Goal: Task Accomplishment & Management: Manage account settings

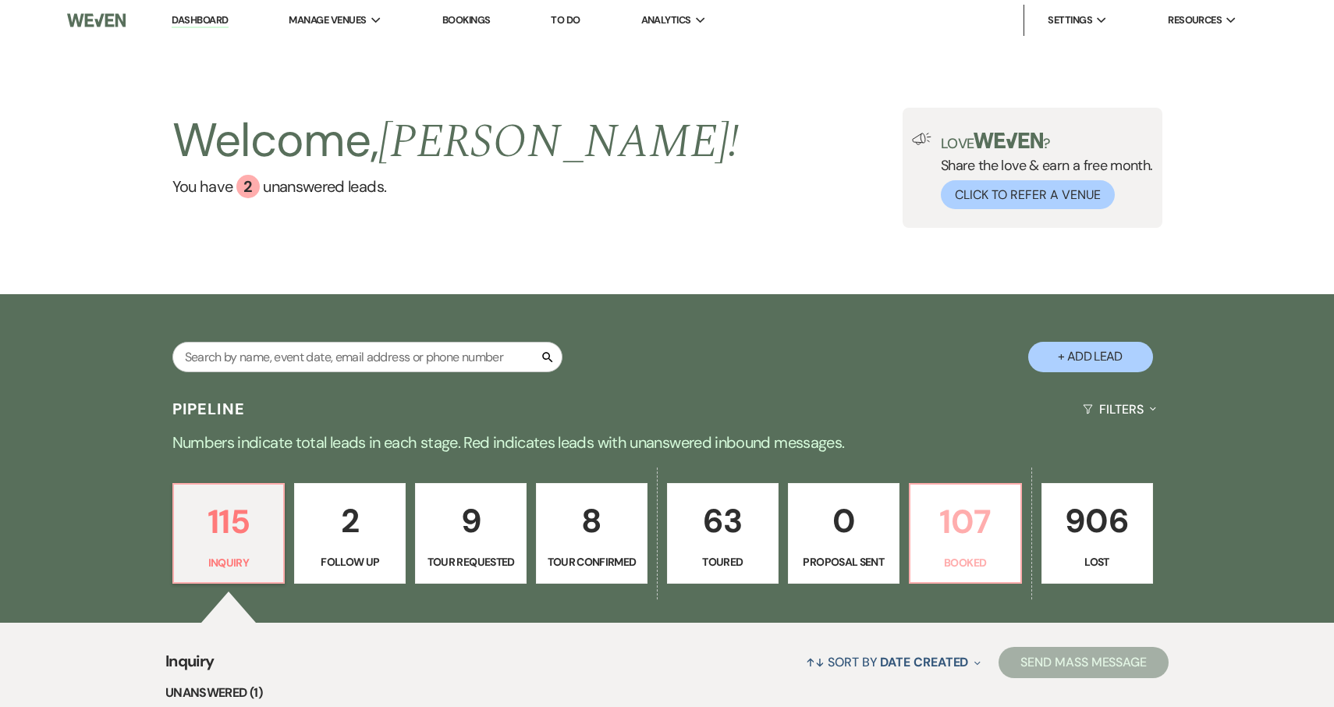
click at [956, 534] on p "107" at bounding box center [965, 521] width 91 height 52
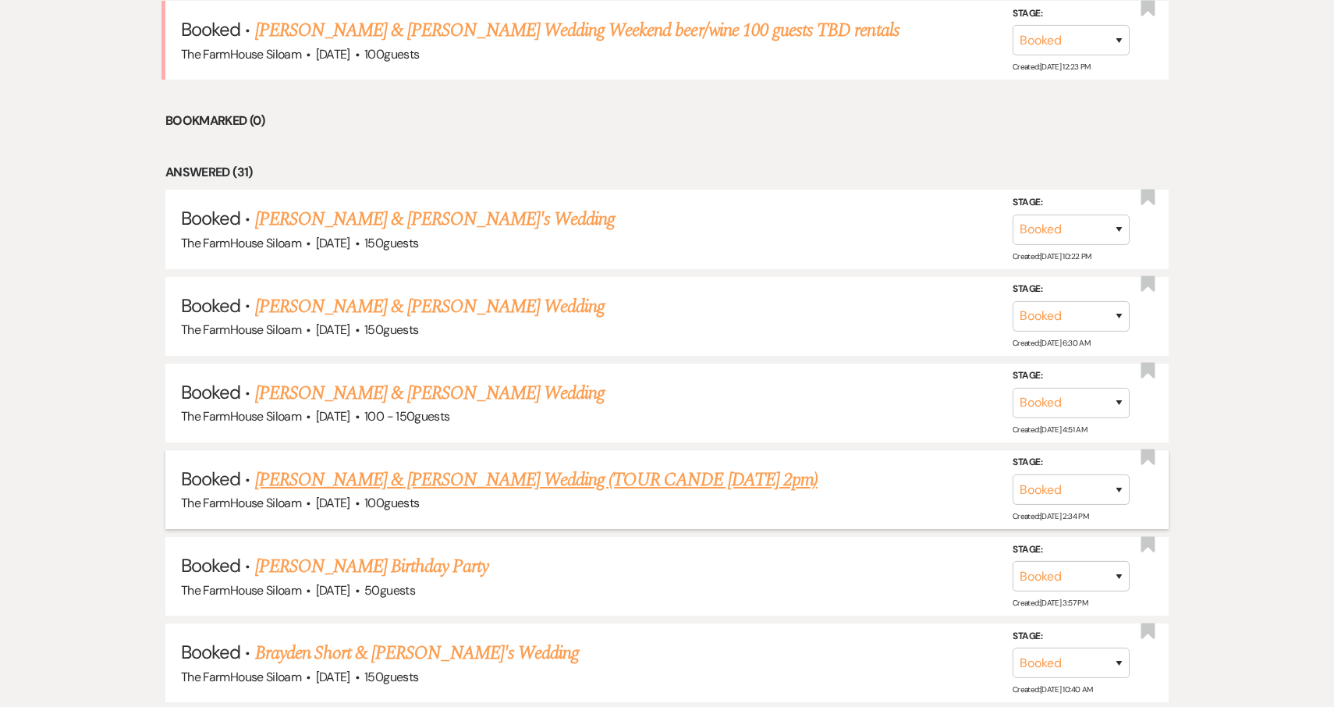
scroll to position [710, 0]
click at [576, 470] on link "[PERSON_NAME] & [PERSON_NAME] Wedding (TOUR CANDE [DATE] 2pm)" at bounding box center [536, 480] width 562 height 28
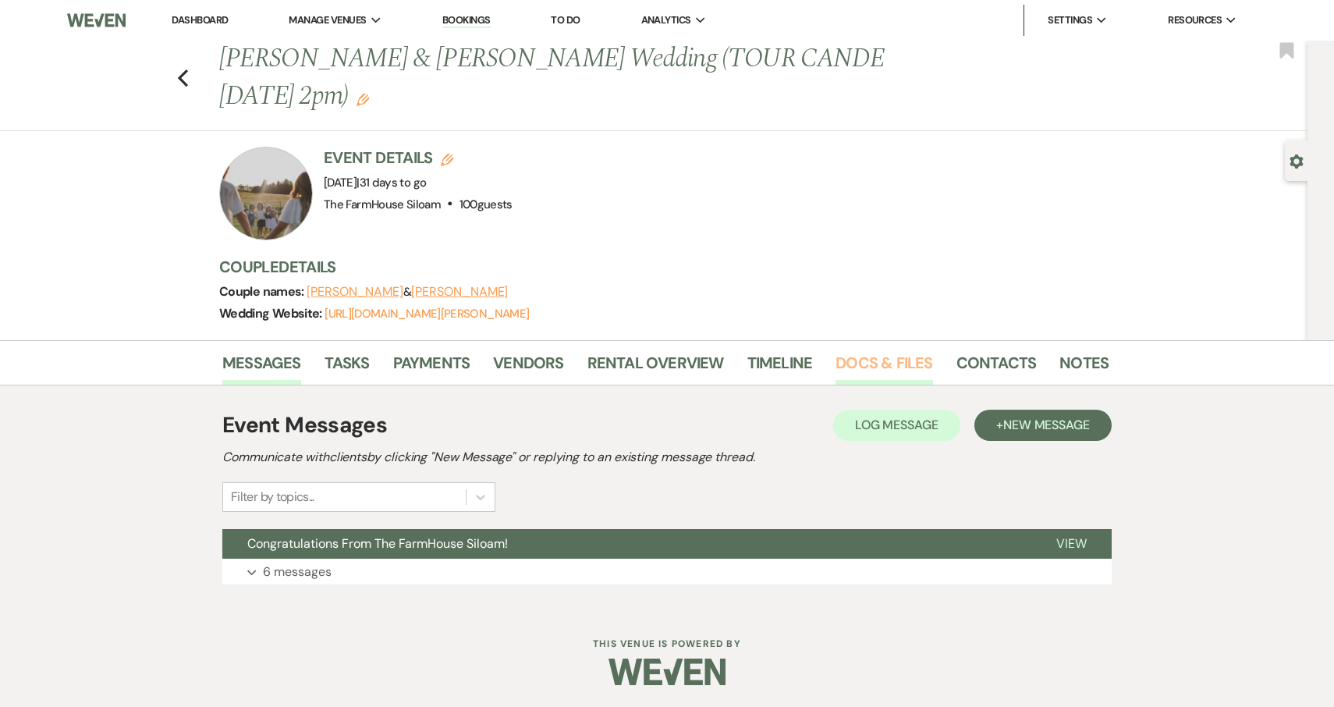
click at [867, 360] on link "Docs & Files" at bounding box center [883, 367] width 97 height 34
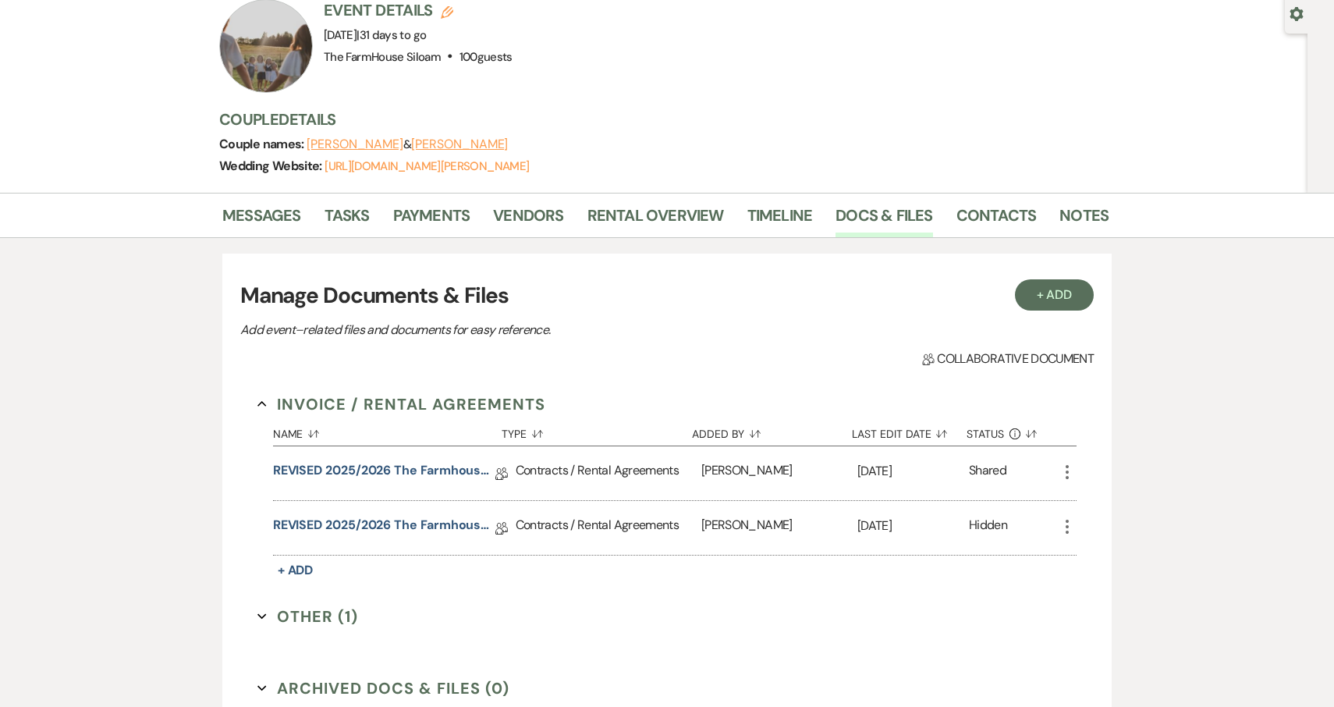
scroll to position [151, 0]
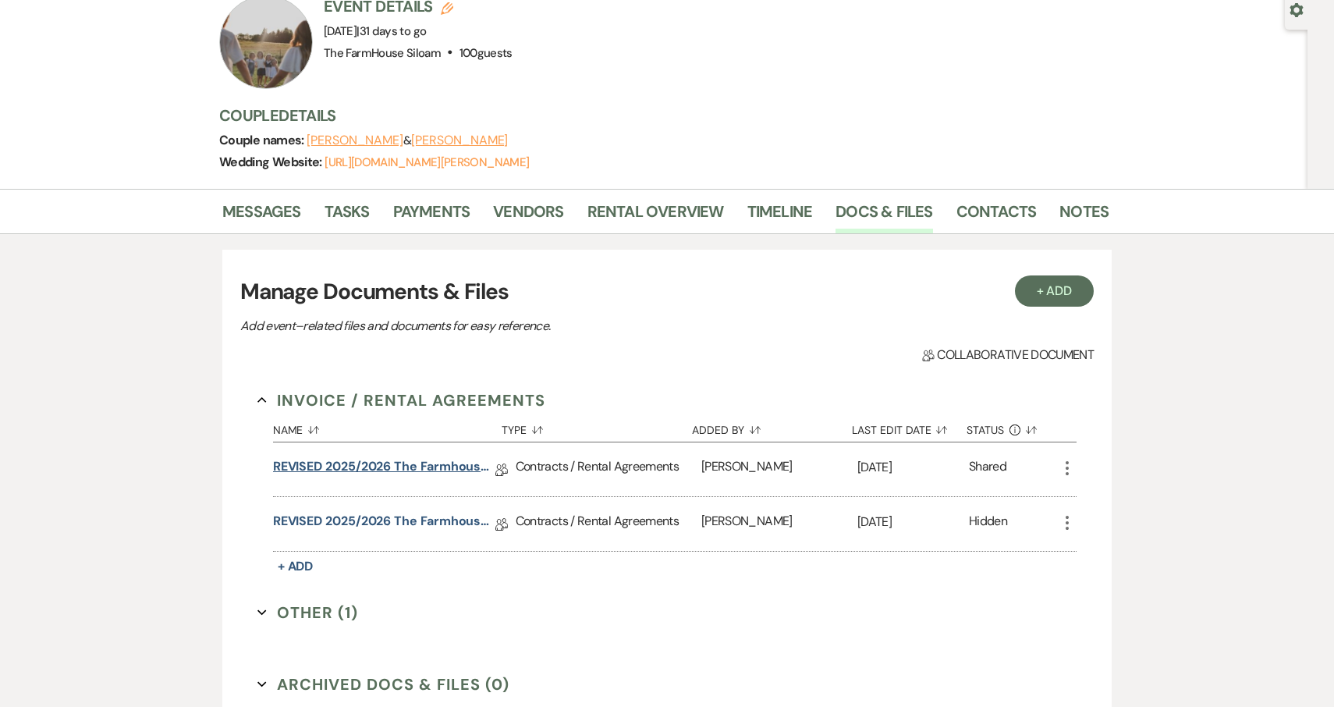
click at [388, 466] on link "REVISED 2025/2026 The Farmhouse [GEOGRAPHIC_DATA] Contract" at bounding box center [384, 469] width 222 height 24
